Goal: Task Accomplishment & Management: Manage account settings

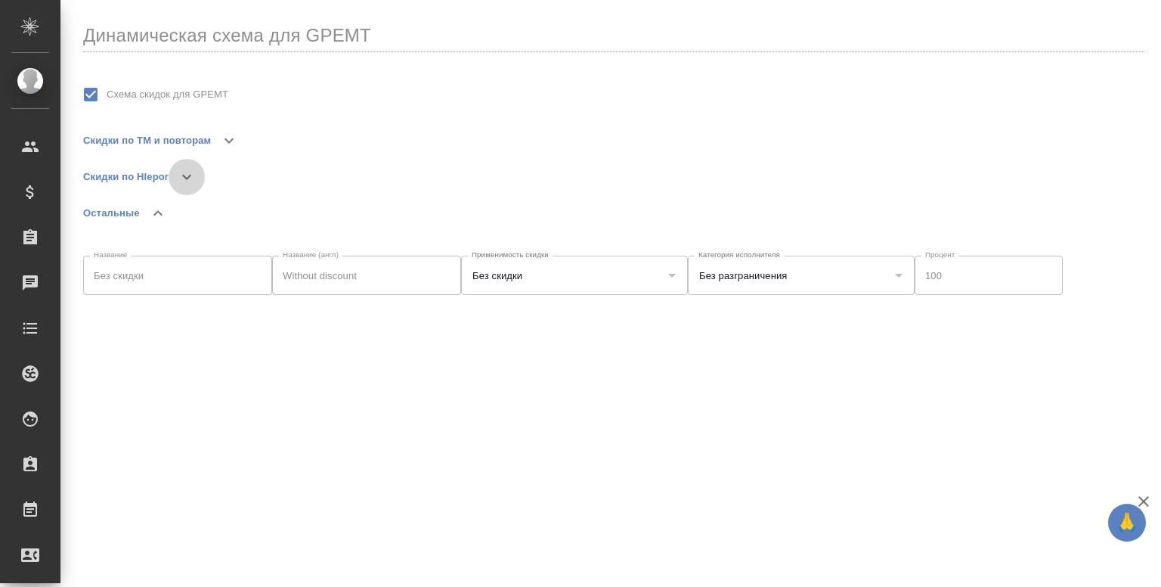
click at [178, 178] on icon "button" at bounding box center [187, 177] width 18 height 18
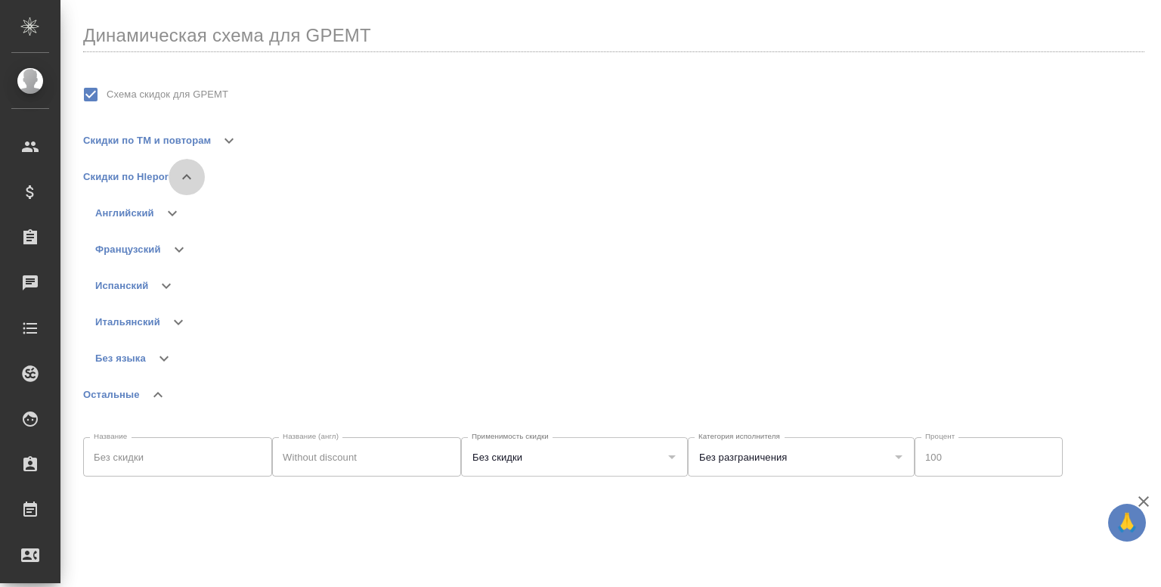
click at [184, 182] on icon "button" at bounding box center [187, 177] width 18 height 18
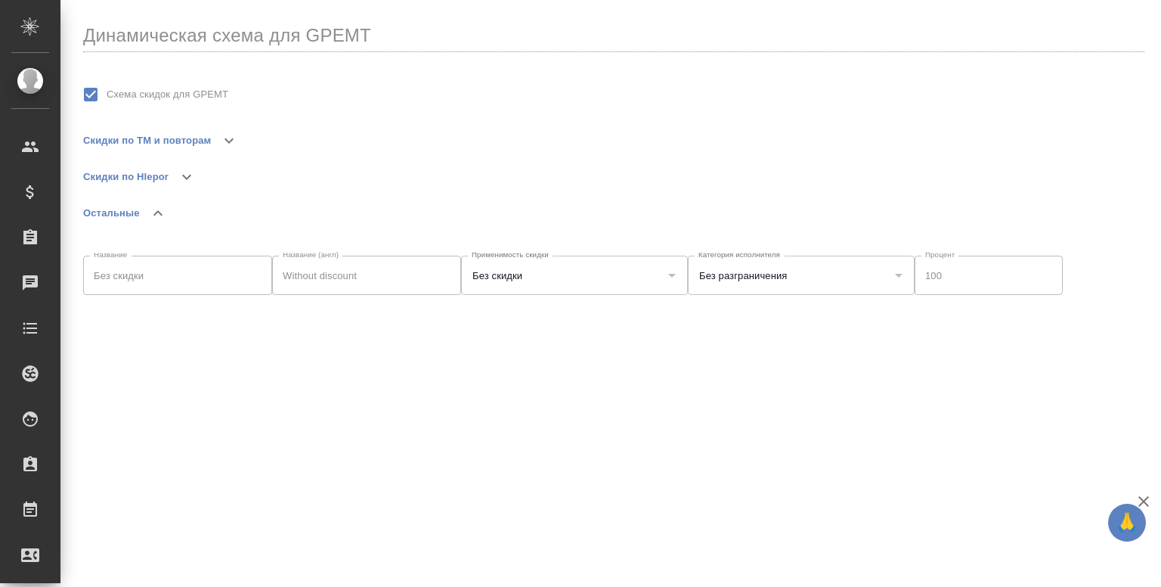
click at [184, 182] on icon "button" at bounding box center [187, 177] width 18 height 18
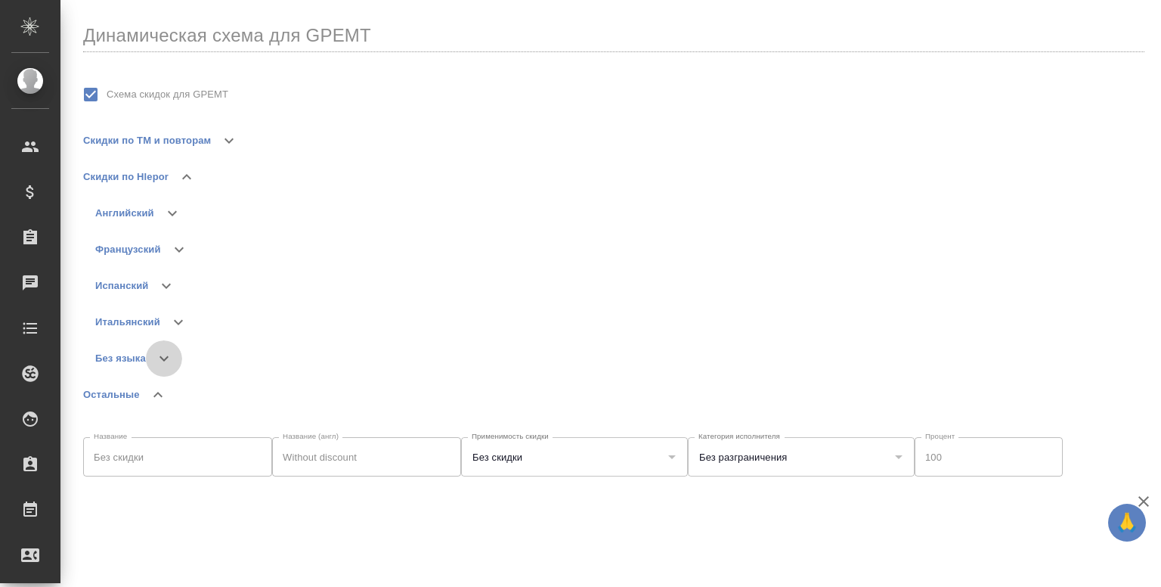
click at [162, 355] on icon "button" at bounding box center [164, 358] width 18 height 18
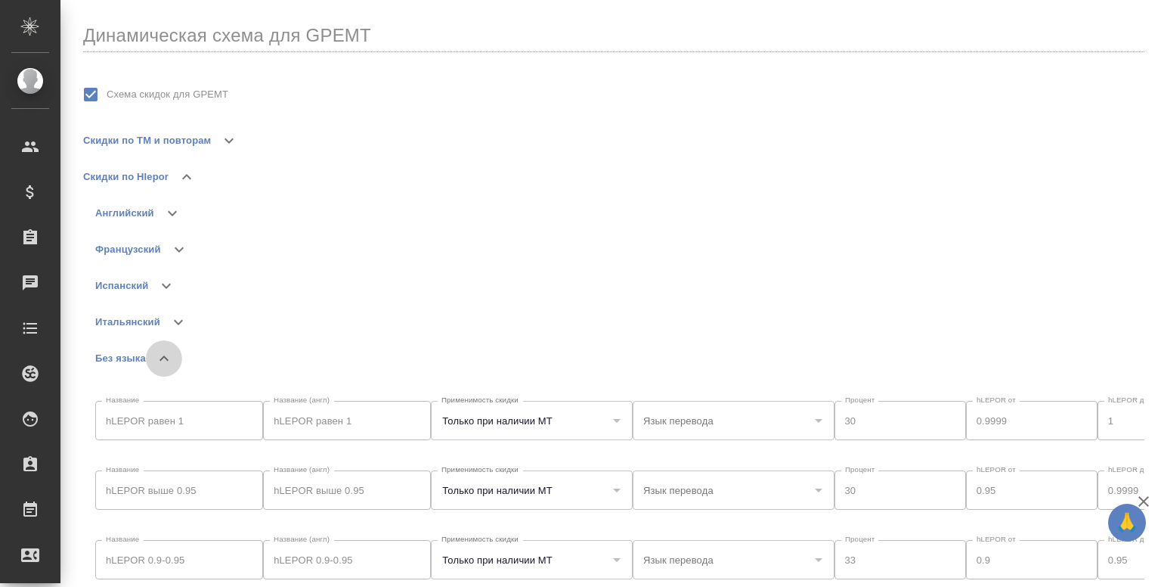
click at [162, 355] on icon "button" at bounding box center [164, 358] width 18 height 18
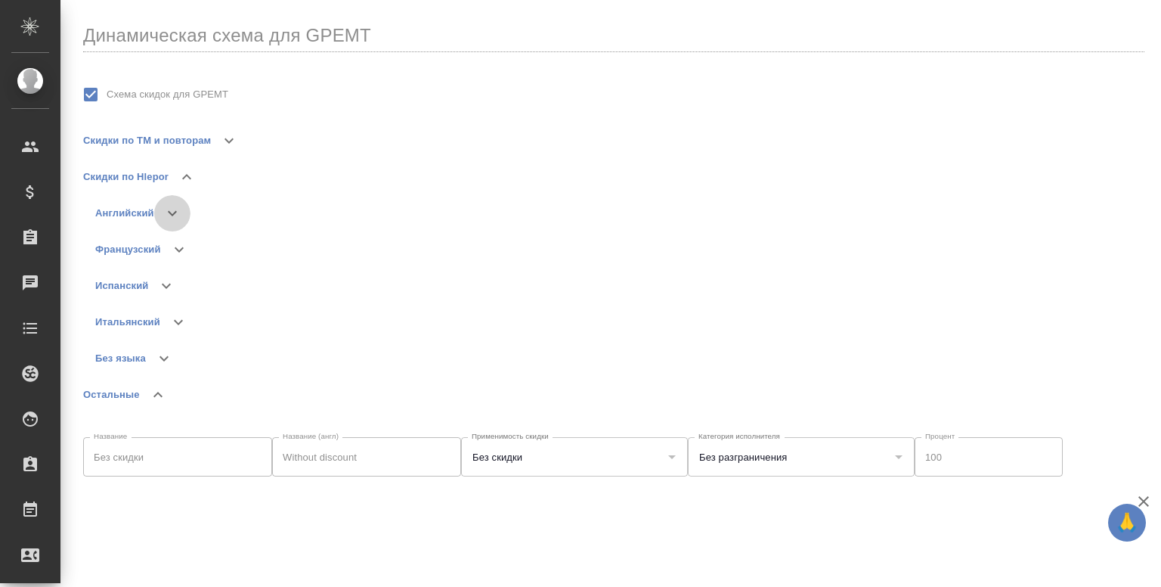
click at [175, 215] on icon "button" at bounding box center [172, 213] width 18 height 18
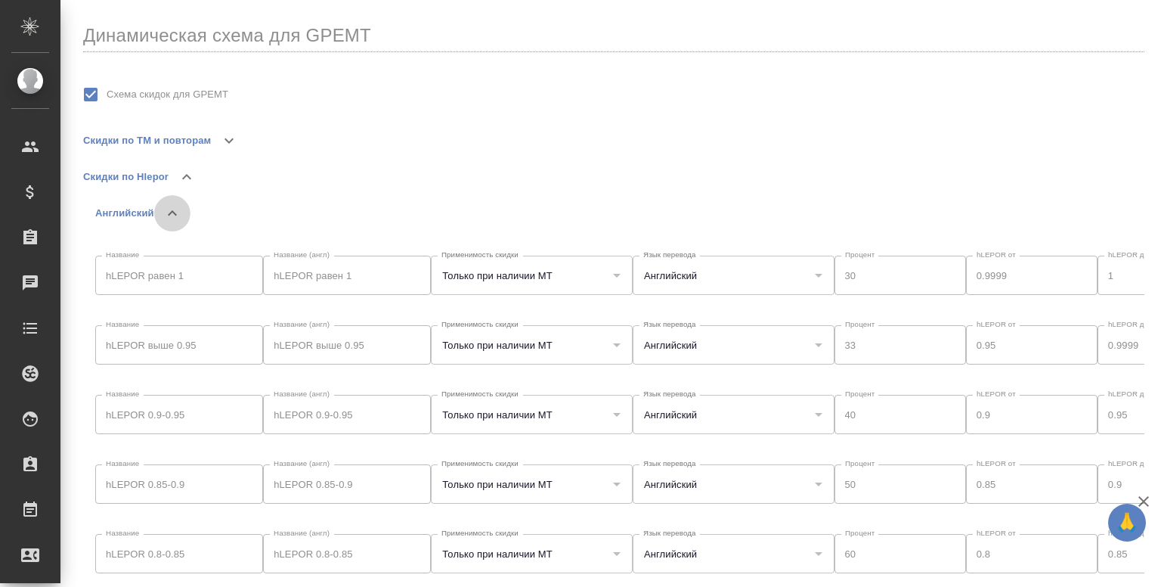
click at [175, 215] on icon "button" at bounding box center [172, 212] width 9 height 5
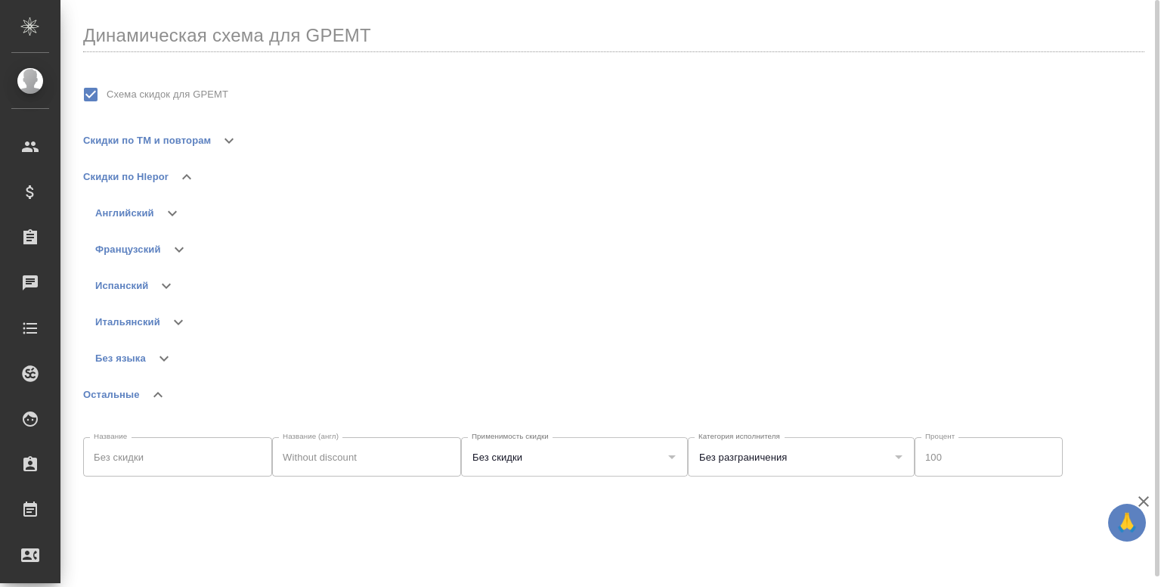
scroll to position [11, 0]
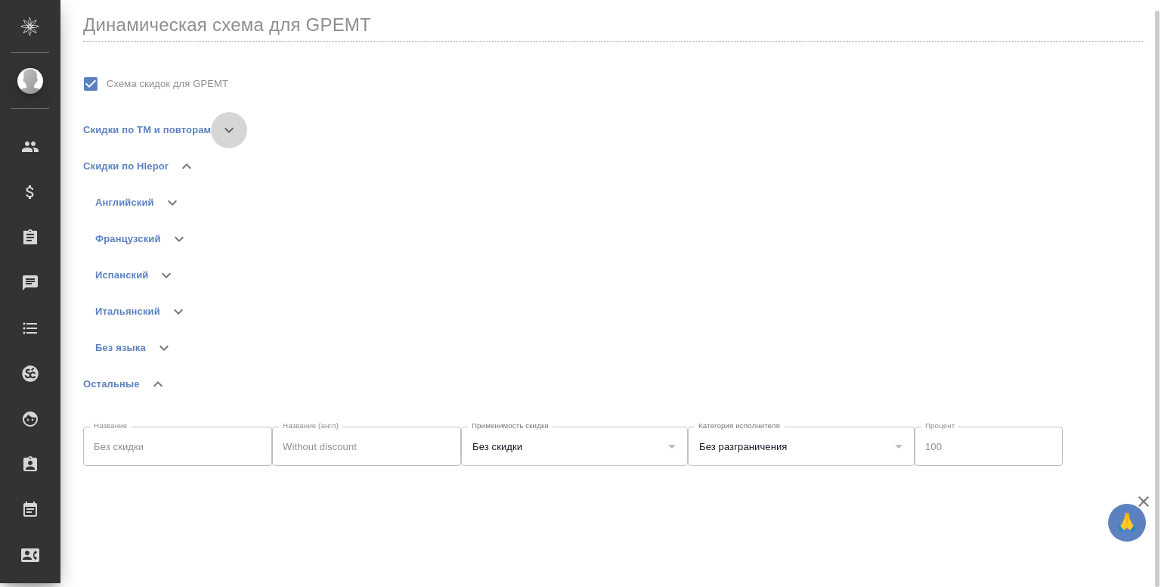
click at [222, 130] on icon "button" at bounding box center [229, 130] width 18 height 18
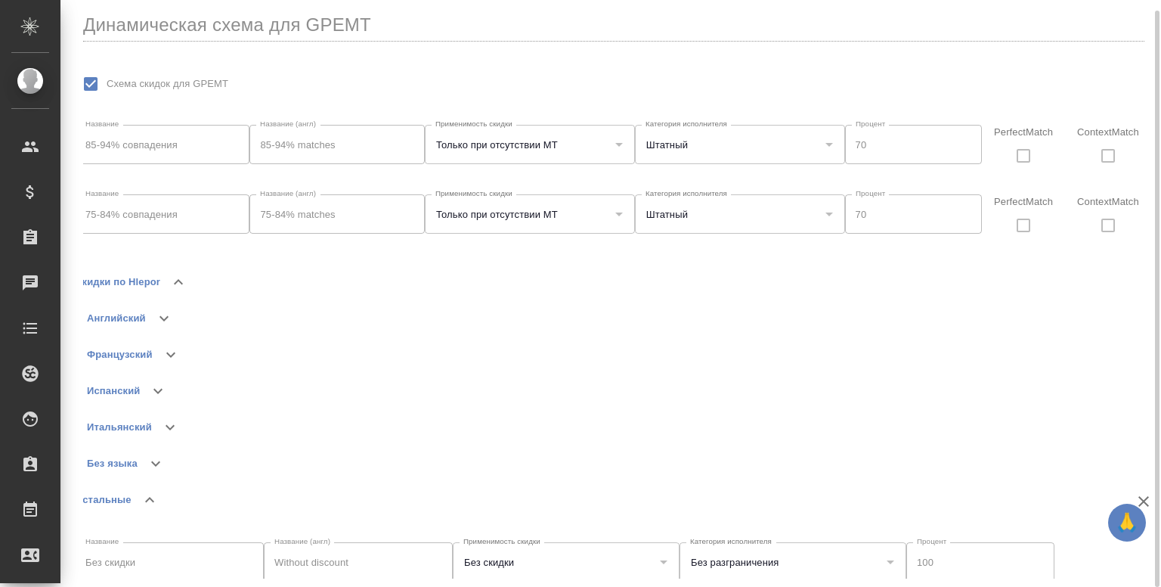
scroll to position [256, 0]
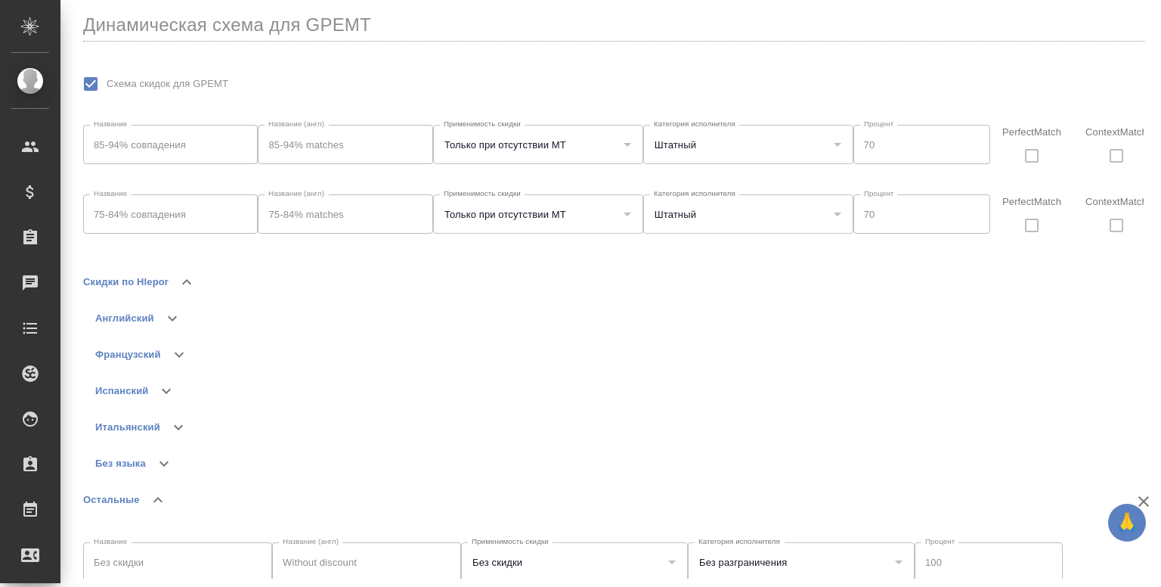
click at [568, 281] on div "Скидки по Hlepor" at bounding box center [614, 282] width 1062 height 36
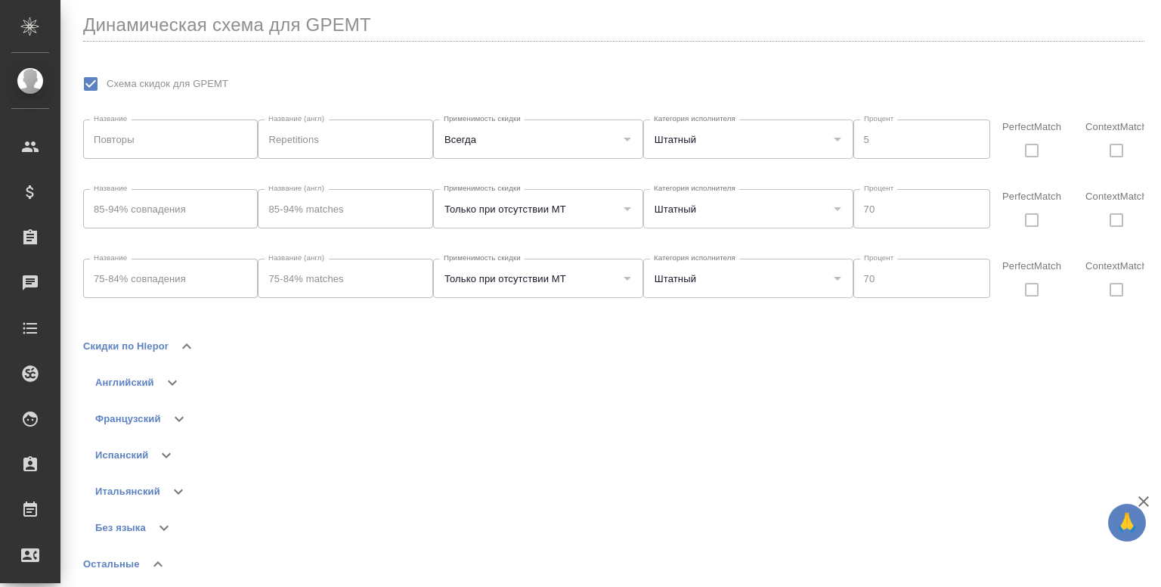
scroll to position [193, 0]
click at [178, 383] on icon "button" at bounding box center [172, 382] width 18 height 18
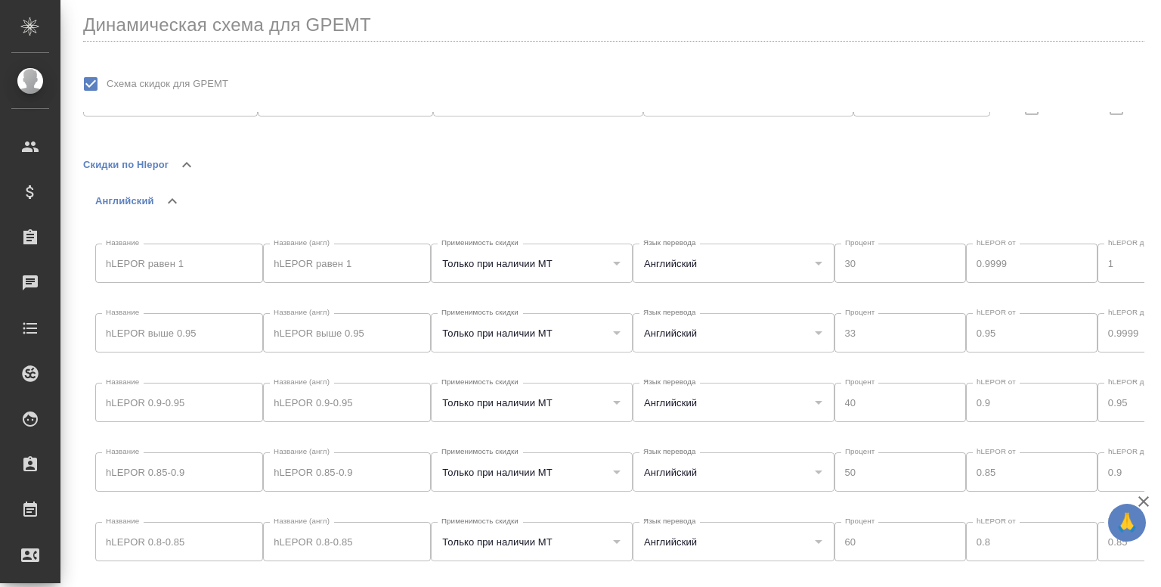
scroll to position [367, 0]
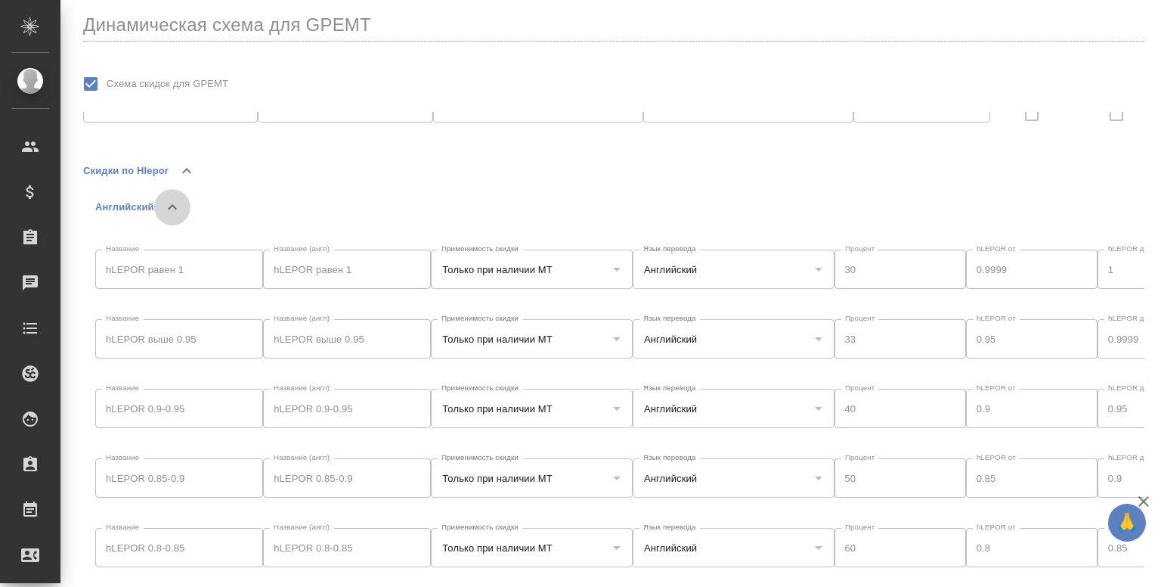
click at [175, 213] on icon "button" at bounding box center [172, 207] width 18 height 18
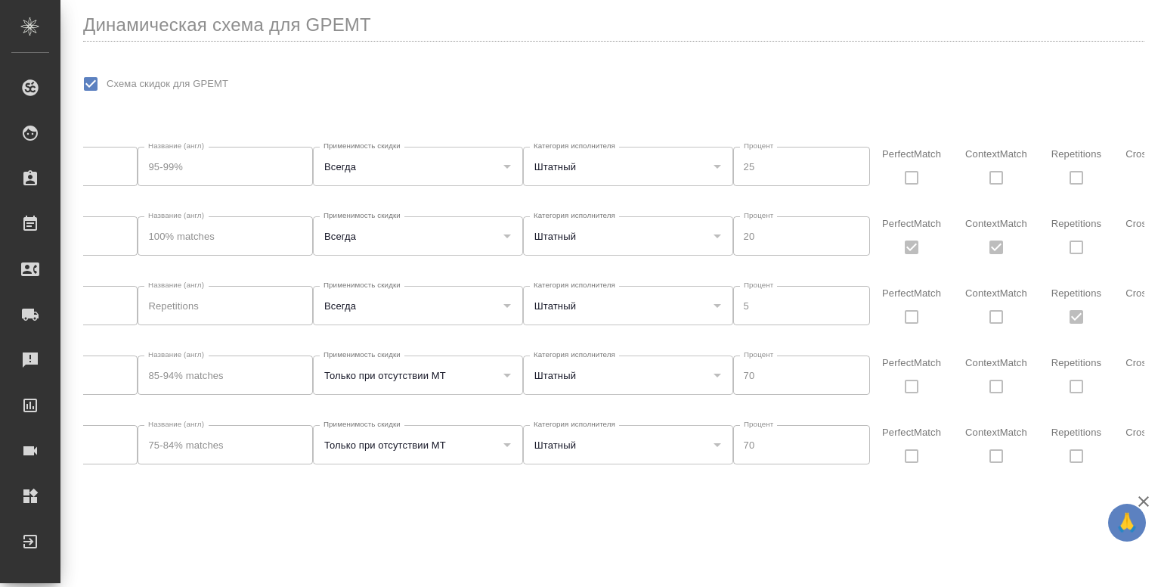
scroll to position [26, 0]
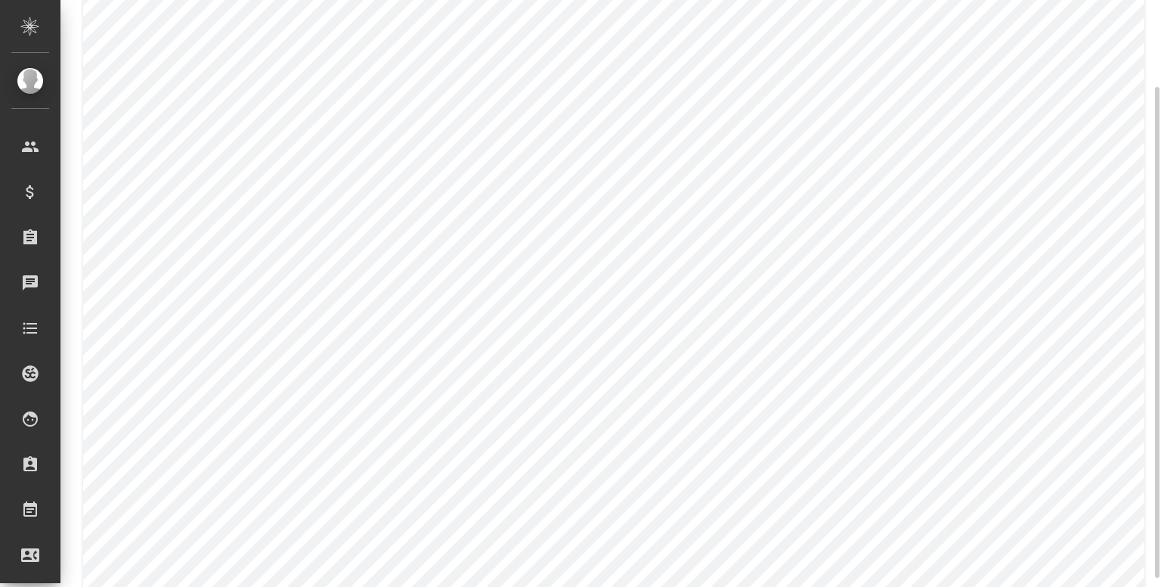
scroll to position [88, 0]
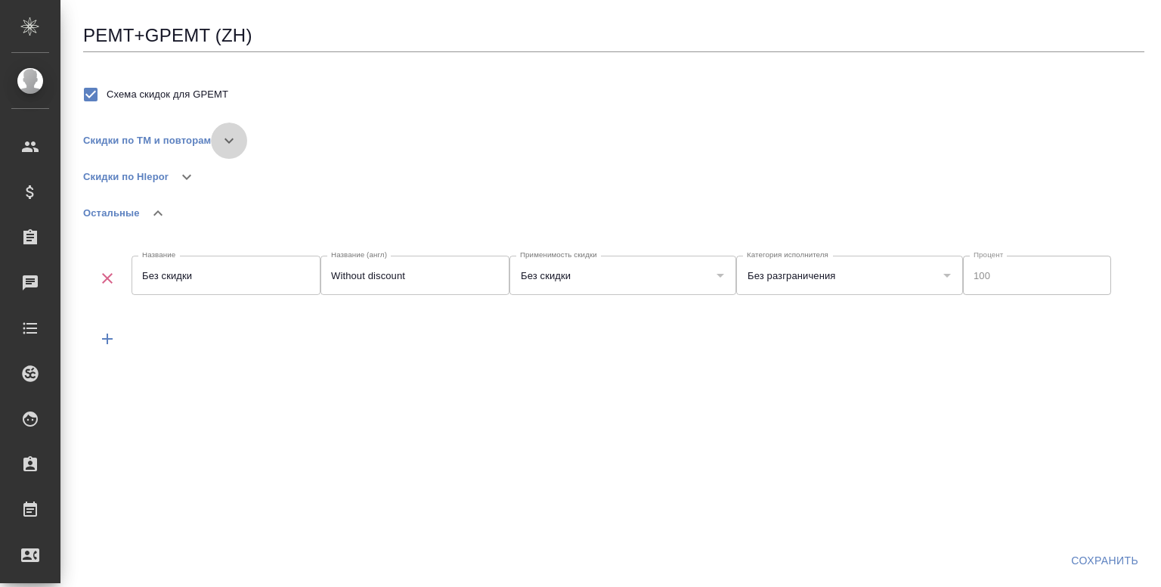
click at [228, 134] on icon "button" at bounding box center [229, 141] width 18 height 18
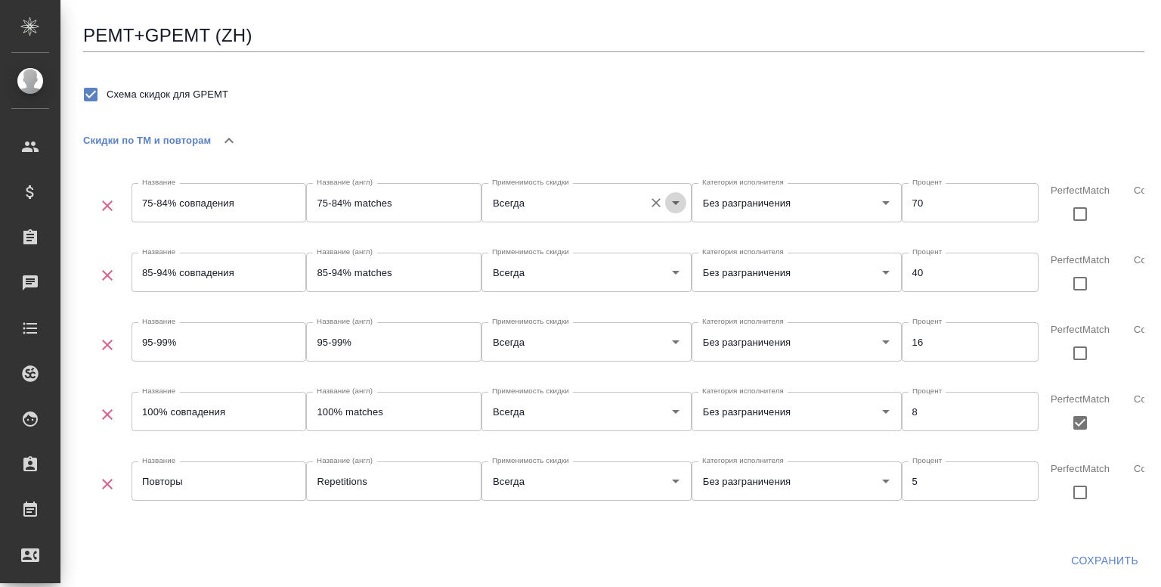
click at [684, 201] on icon "Open" at bounding box center [676, 203] width 18 height 18
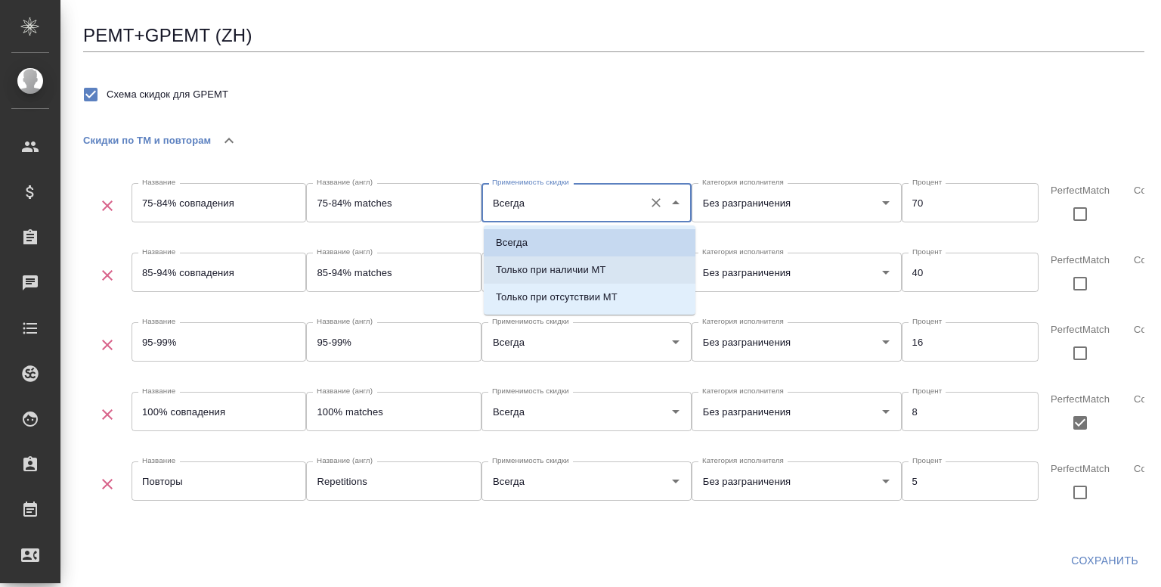
scroll to position [24, 0]
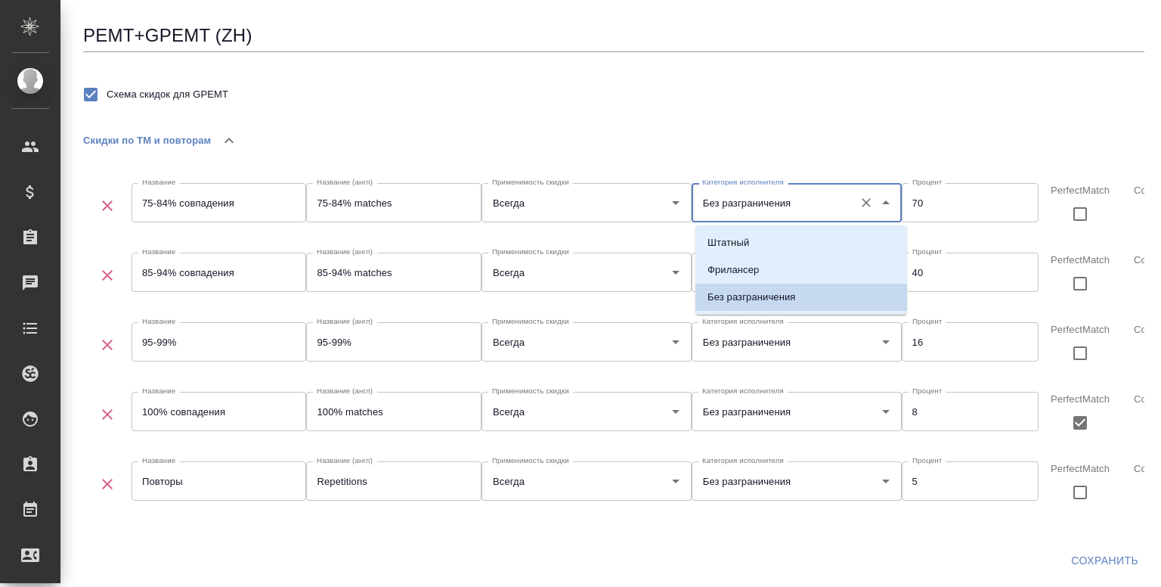
click at [784, 198] on input "Без разграничения" at bounding box center [773, 203] width 148 height 26
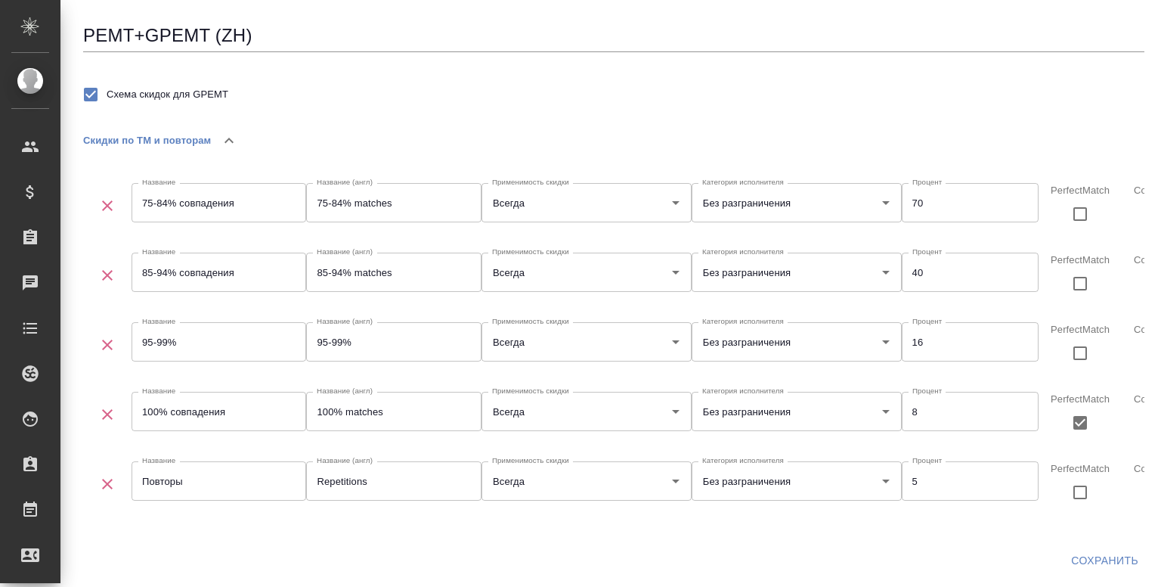
click at [786, 97] on div "Схема скидок для GPEMT" at bounding box center [614, 95] width 1062 height 32
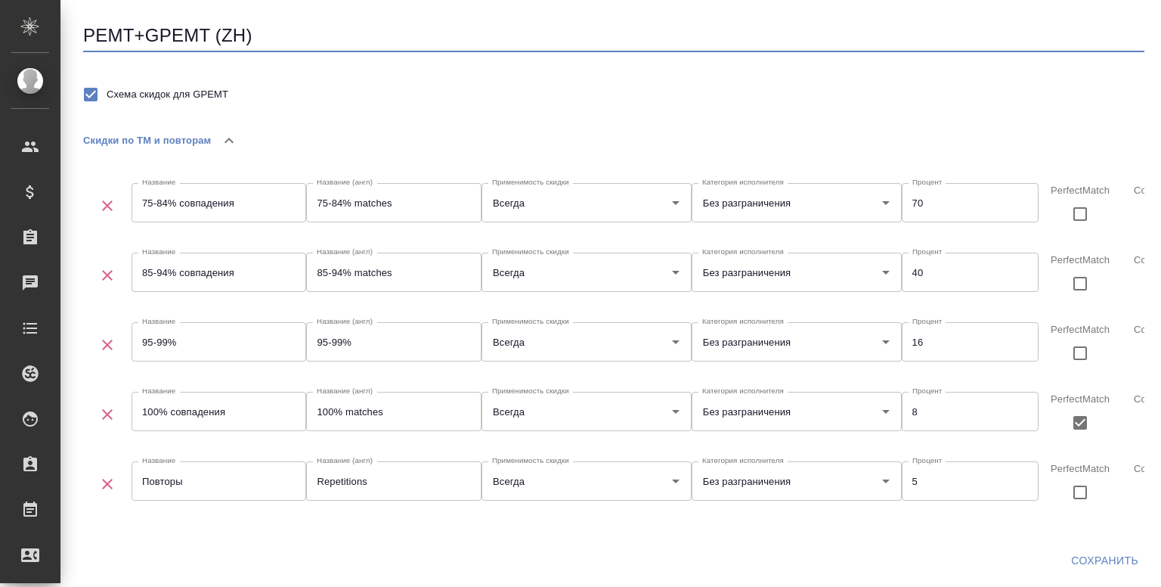
click at [669, 35] on input "PEMT+GPEMT (ZH)" at bounding box center [614, 36] width 1062 height 32
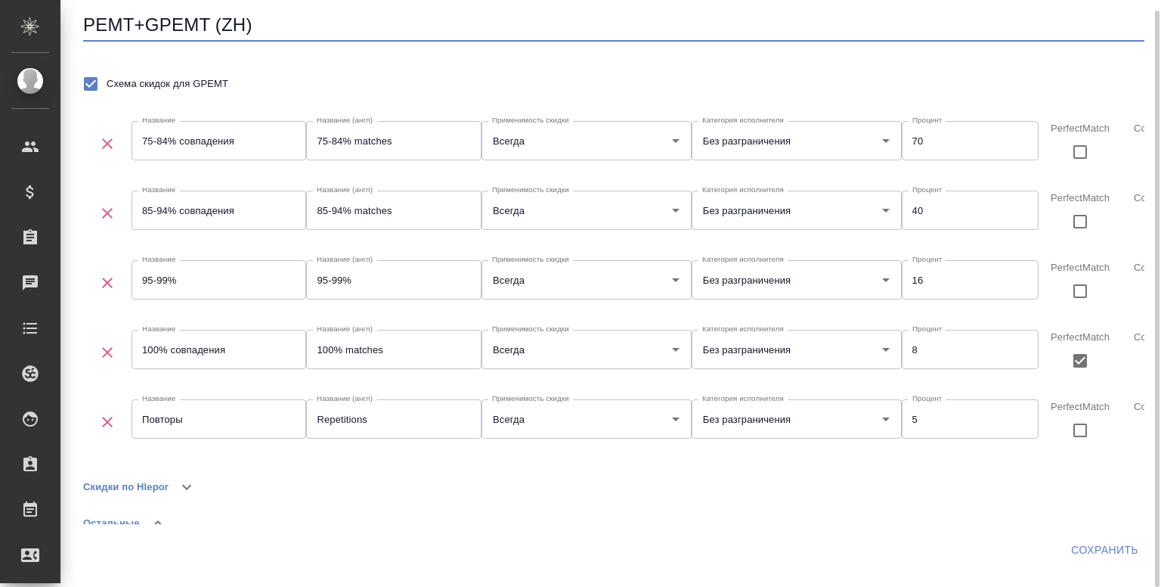
scroll to position [0, 0]
